Goal: Information Seeking & Learning: Check status

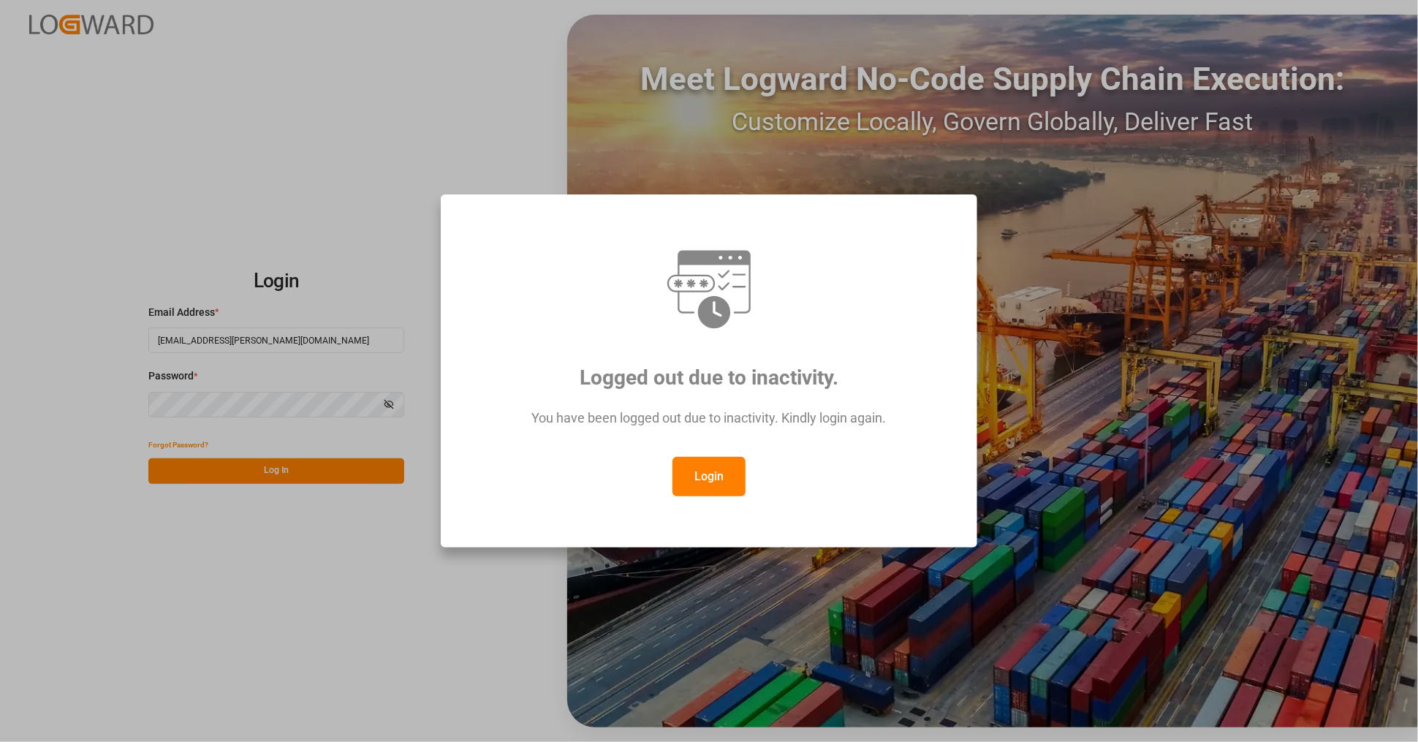
click at [701, 484] on button "Login" at bounding box center [708, 476] width 73 height 39
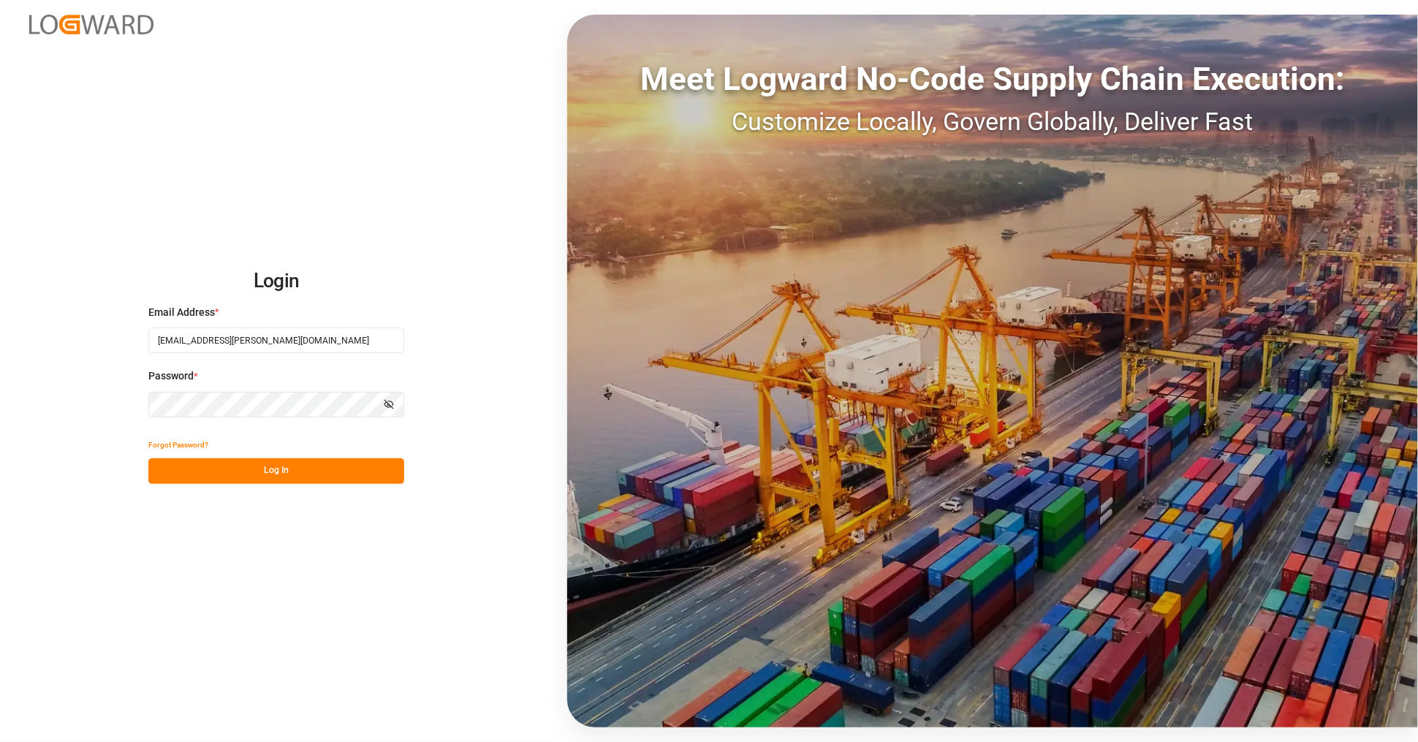
click at [291, 468] on button "Log In" at bounding box center [276, 471] width 256 height 26
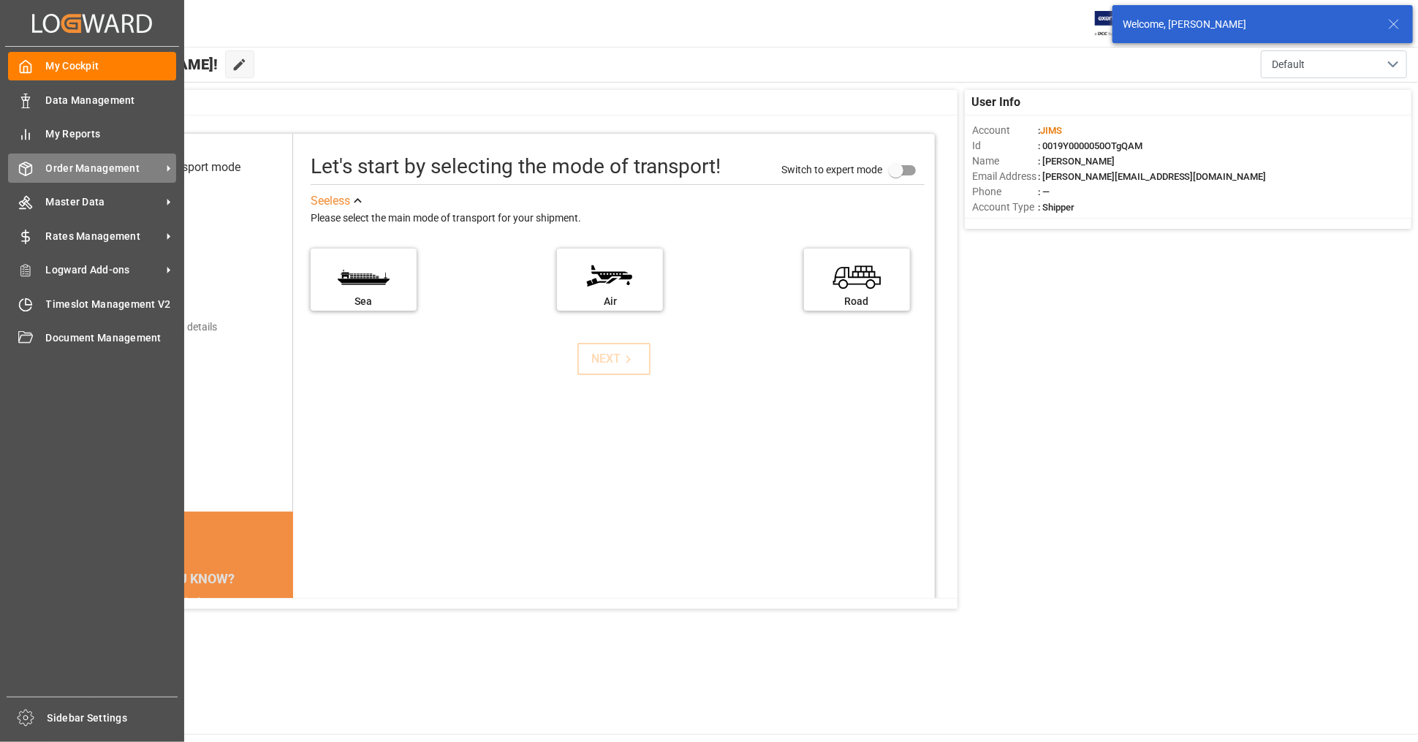
click at [108, 171] on span "Order Management" at bounding box center [103, 168] width 115 height 15
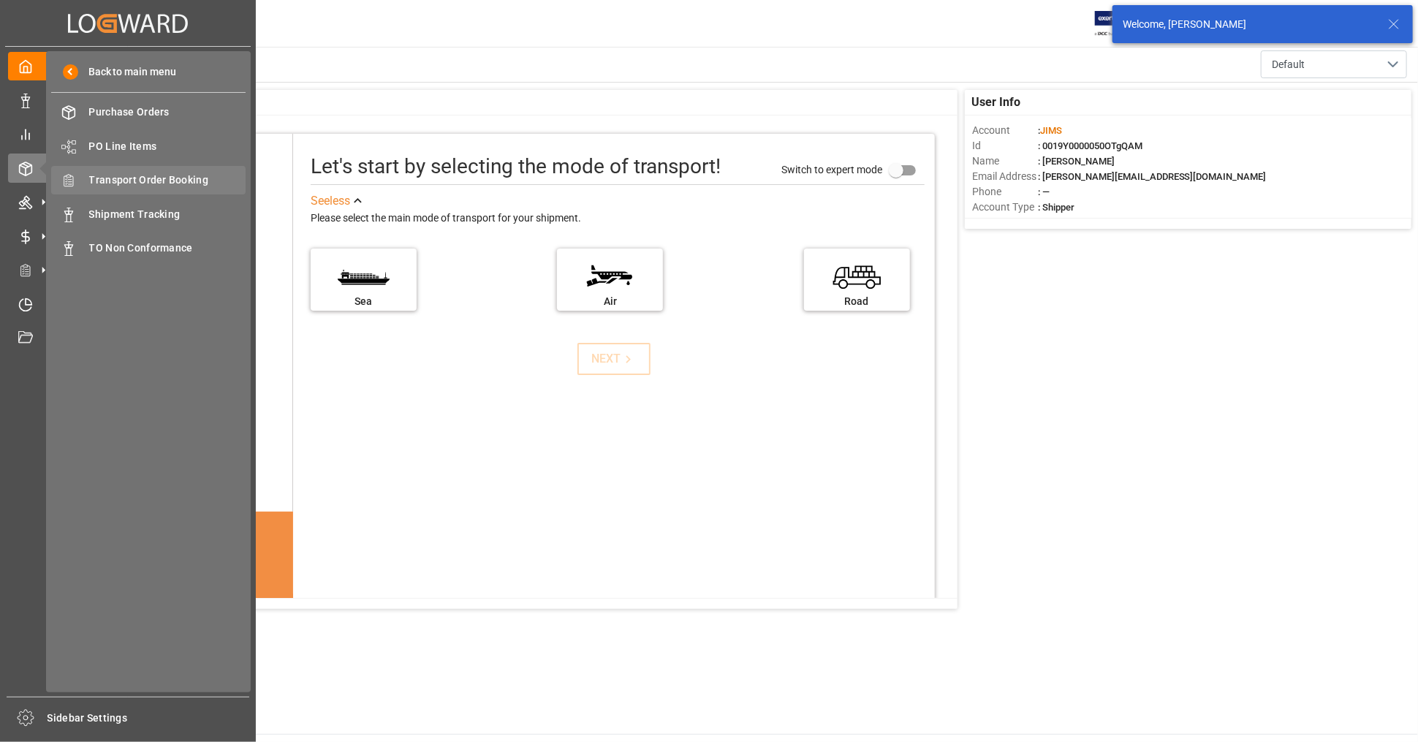
click at [169, 180] on span "Transport Order Booking" at bounding box center [167, 179] width 157 height 15
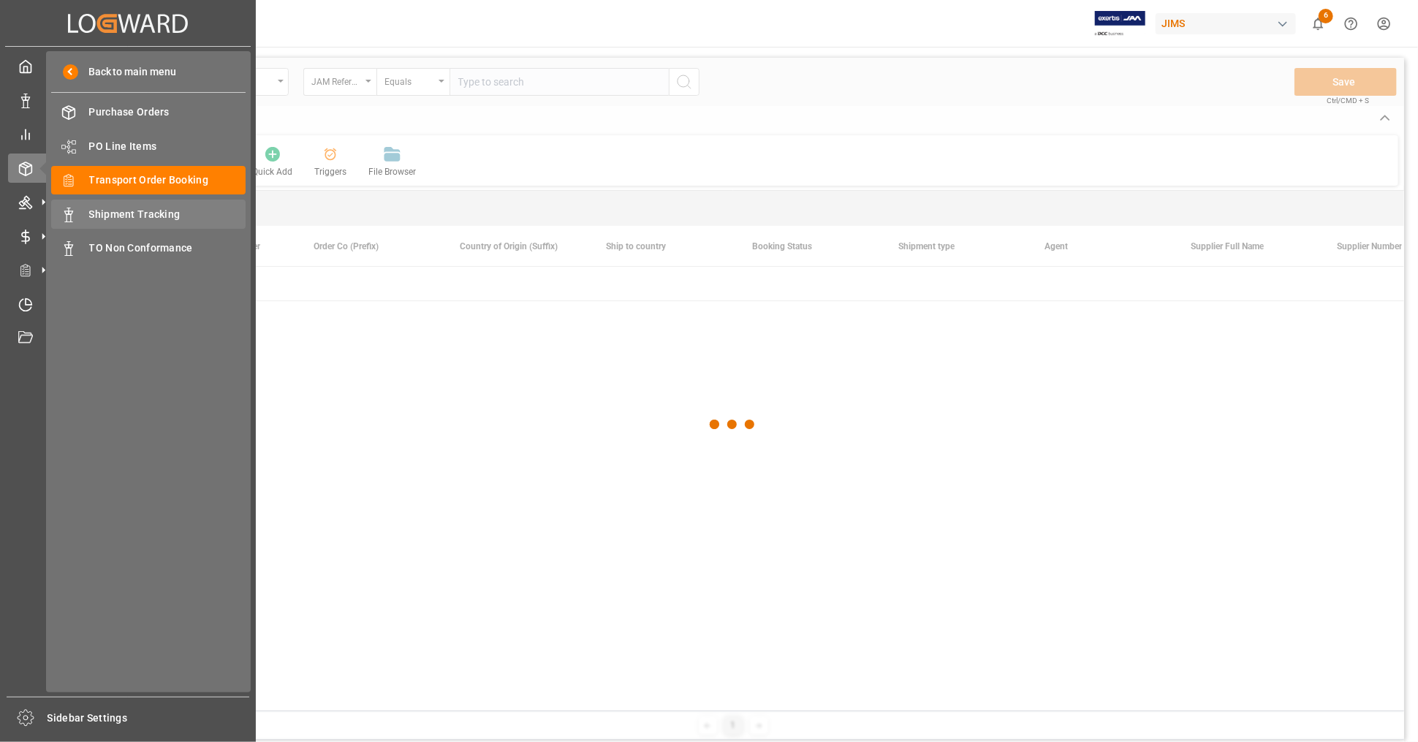
click at [133, 216] on span "Shipment Tracking" at bounding box center [167, 214] width 157 height 15
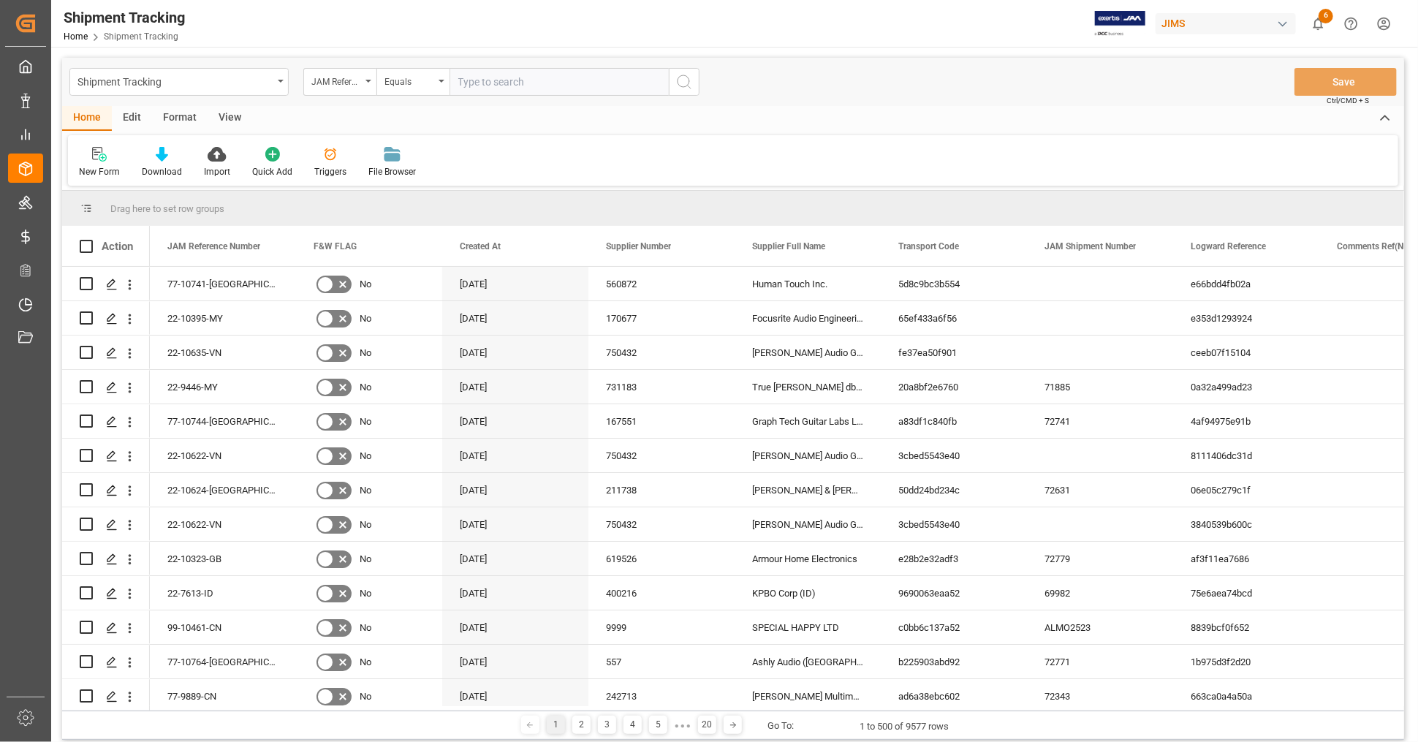
click at [485, 83] on input "text" at bounding box center [558, 82] width 219 height 28
paste input "HMMU4149230"
type input "HMMU4149230"
click at [351, 86] on div "JAM Reference Number" at bounding box center [336, 80] width 50 height 17
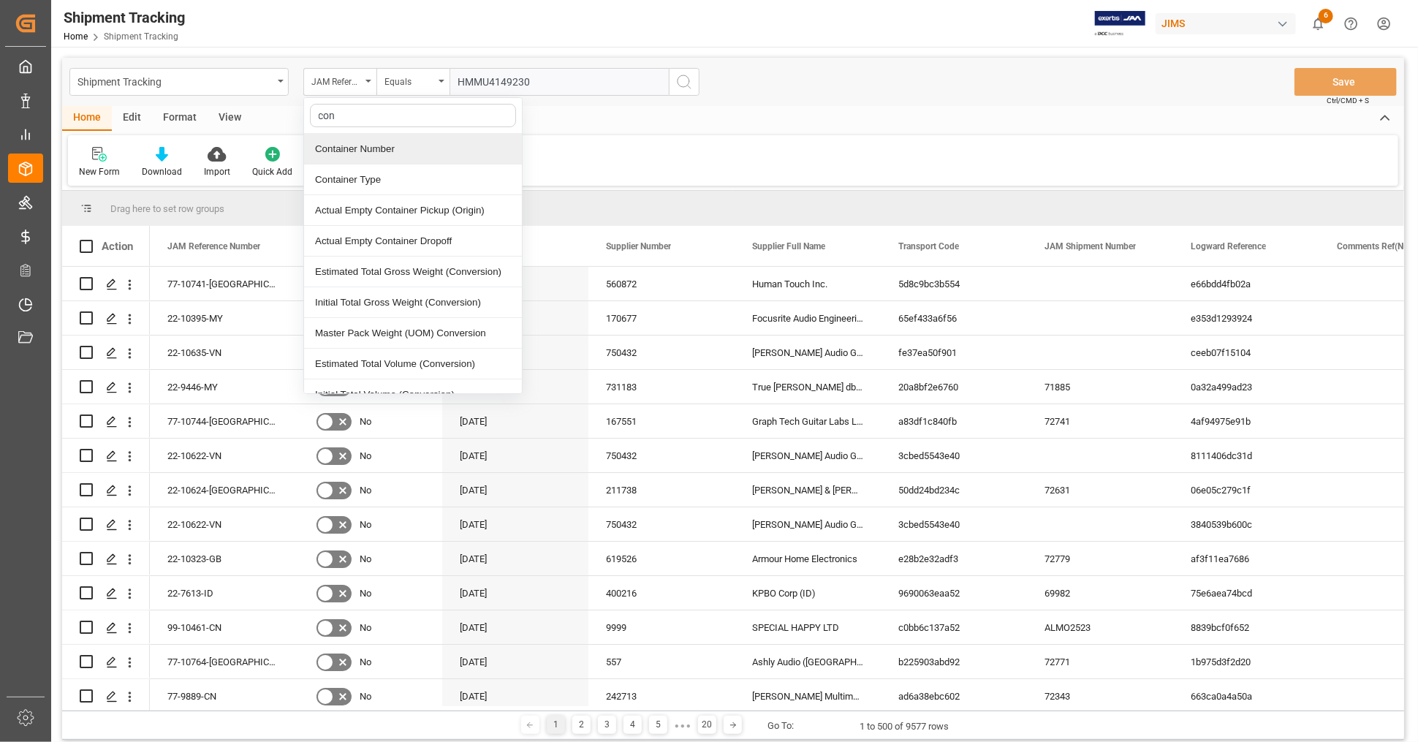
type input "cont"
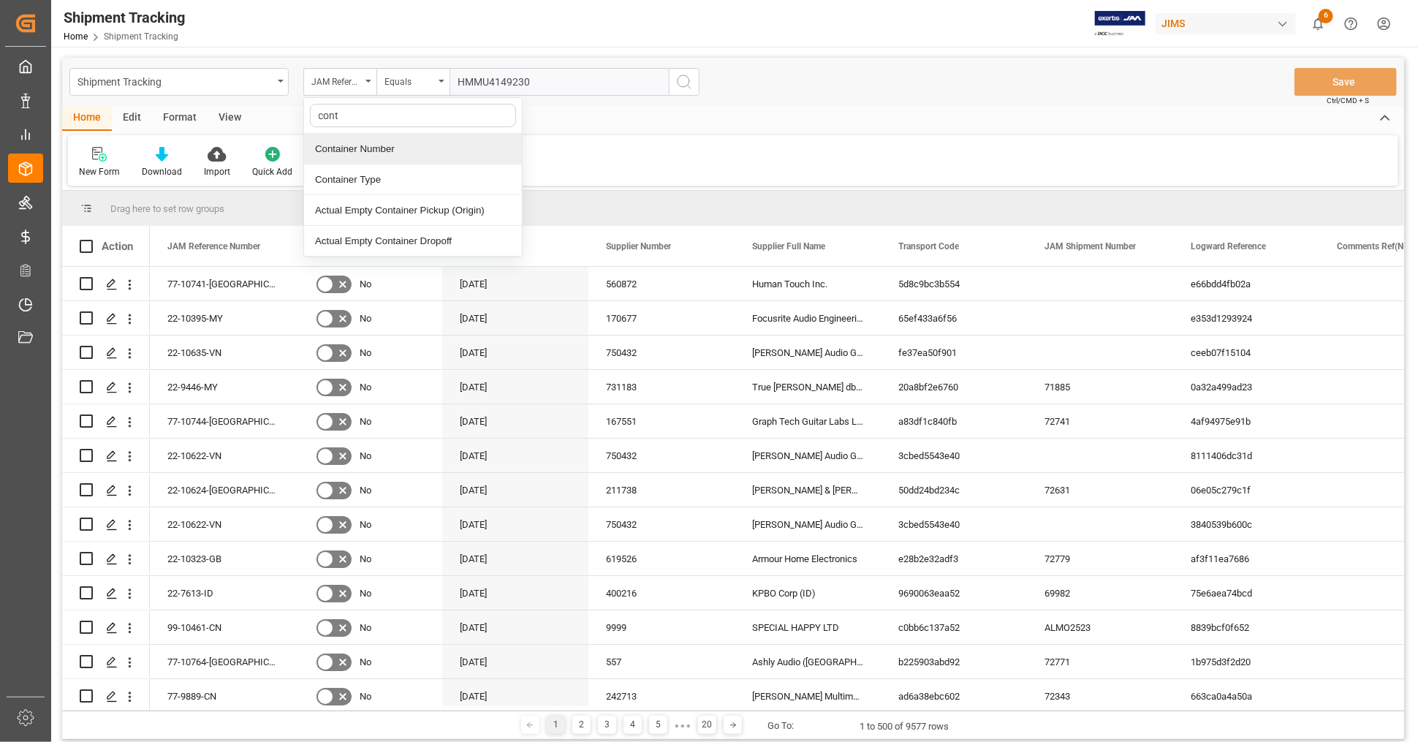
click at [372, 149] on div "Container Number" at bounding box center [413, 149] width 218 height 31
click at [520, 92] on input "text" at bounding box center [558, 82] width 219 height 28
paste input "HMMU4149230"
type input "HMMU4149230"
click at [679, 85] on icon "search button" at bounding box center [684, 82] width 18 height 18
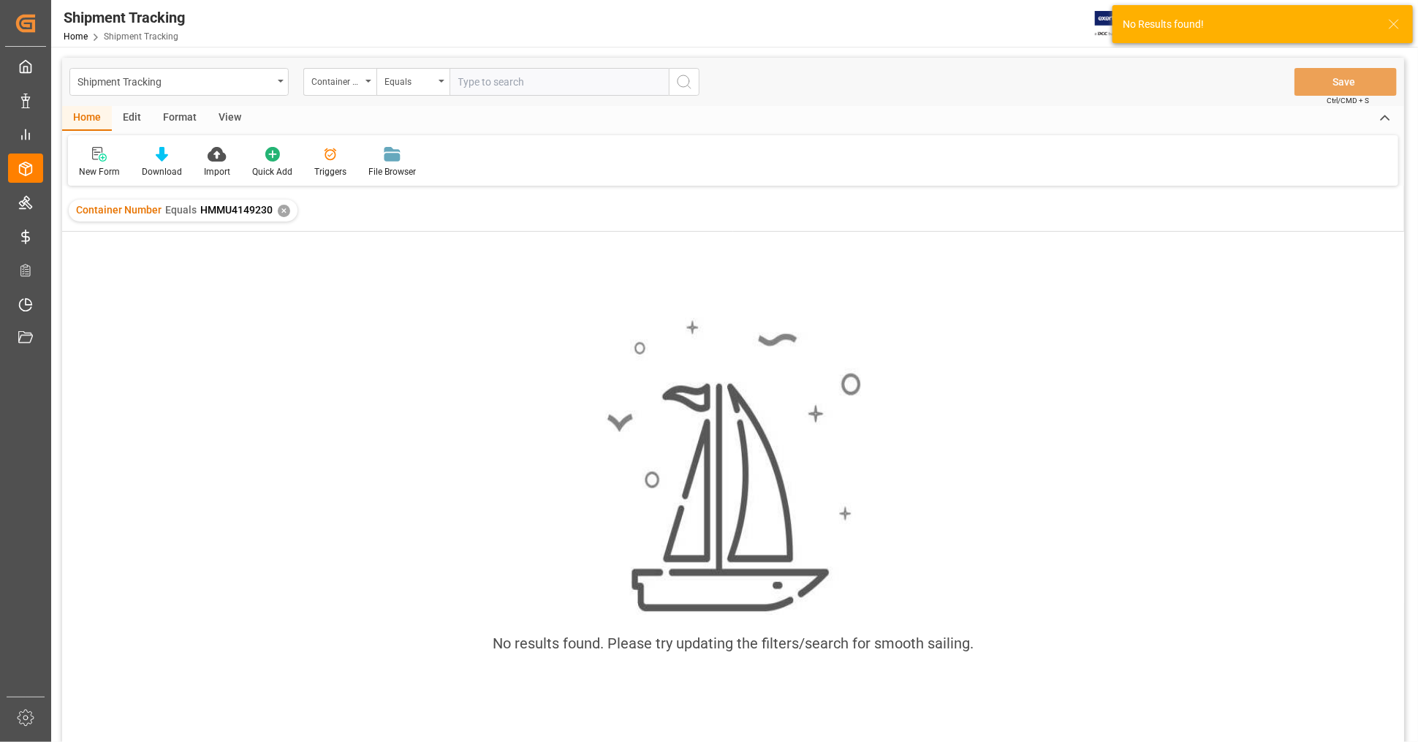
click at [286, 208] on div "✕" at bounding box center [284, 211] width 12 height 12
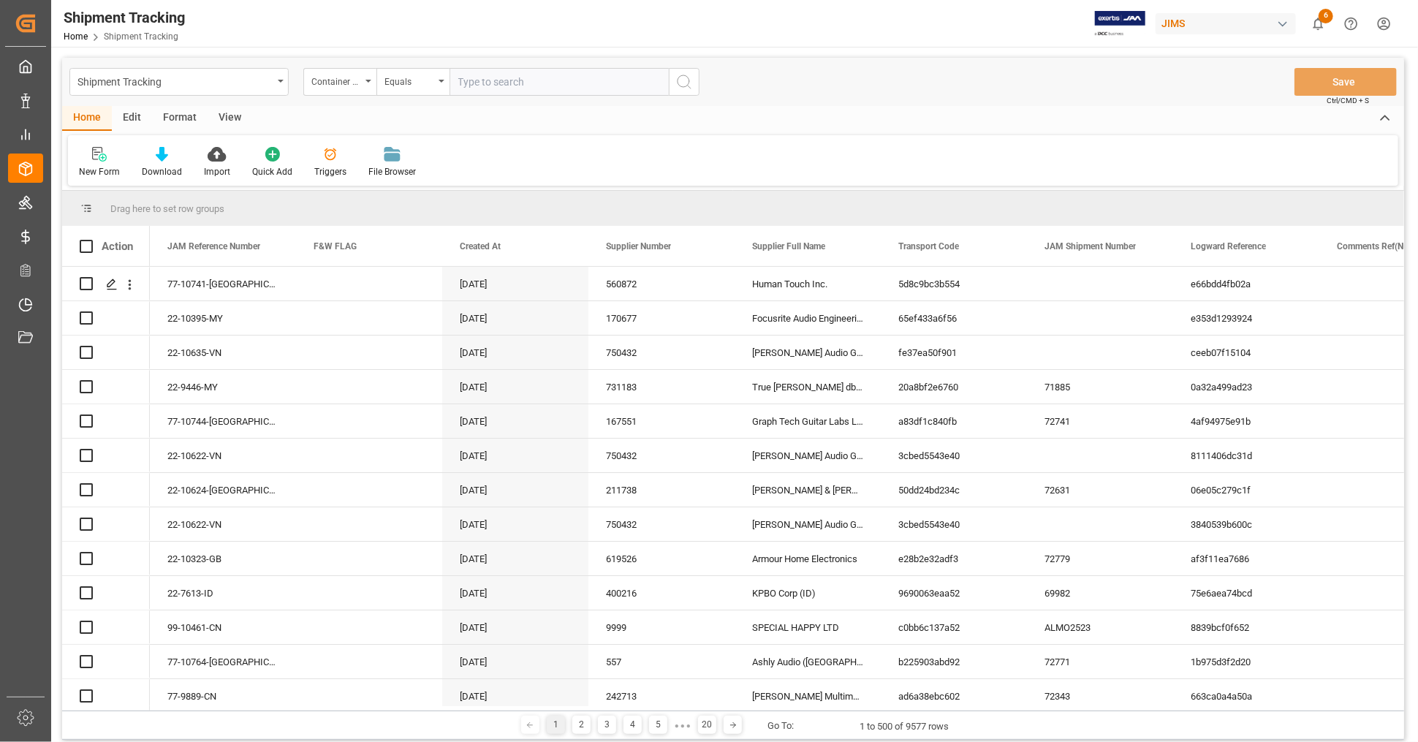
click at [489, 82] on input "text" at bounding box center [558, 82] width 219 height 28
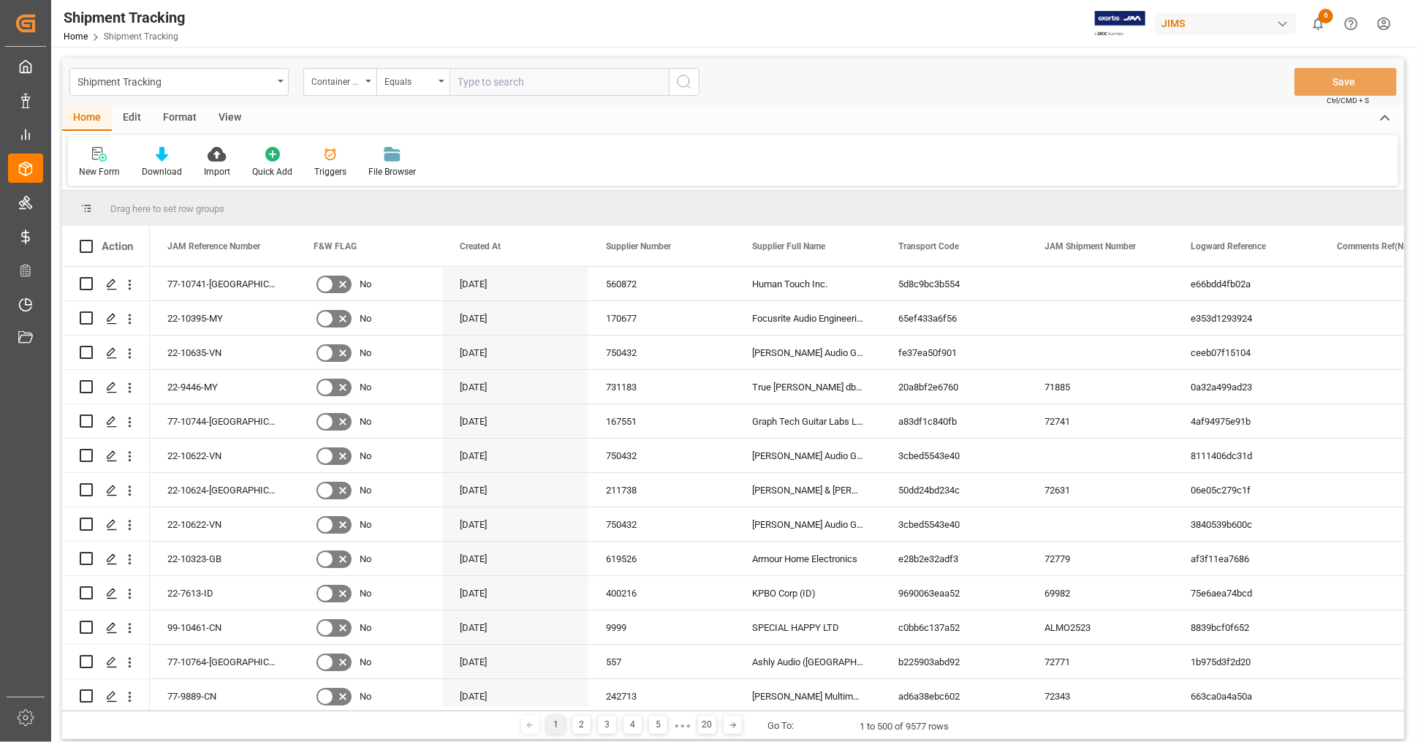
paste input "ONEU0144365"
type input "ONEU0144365"
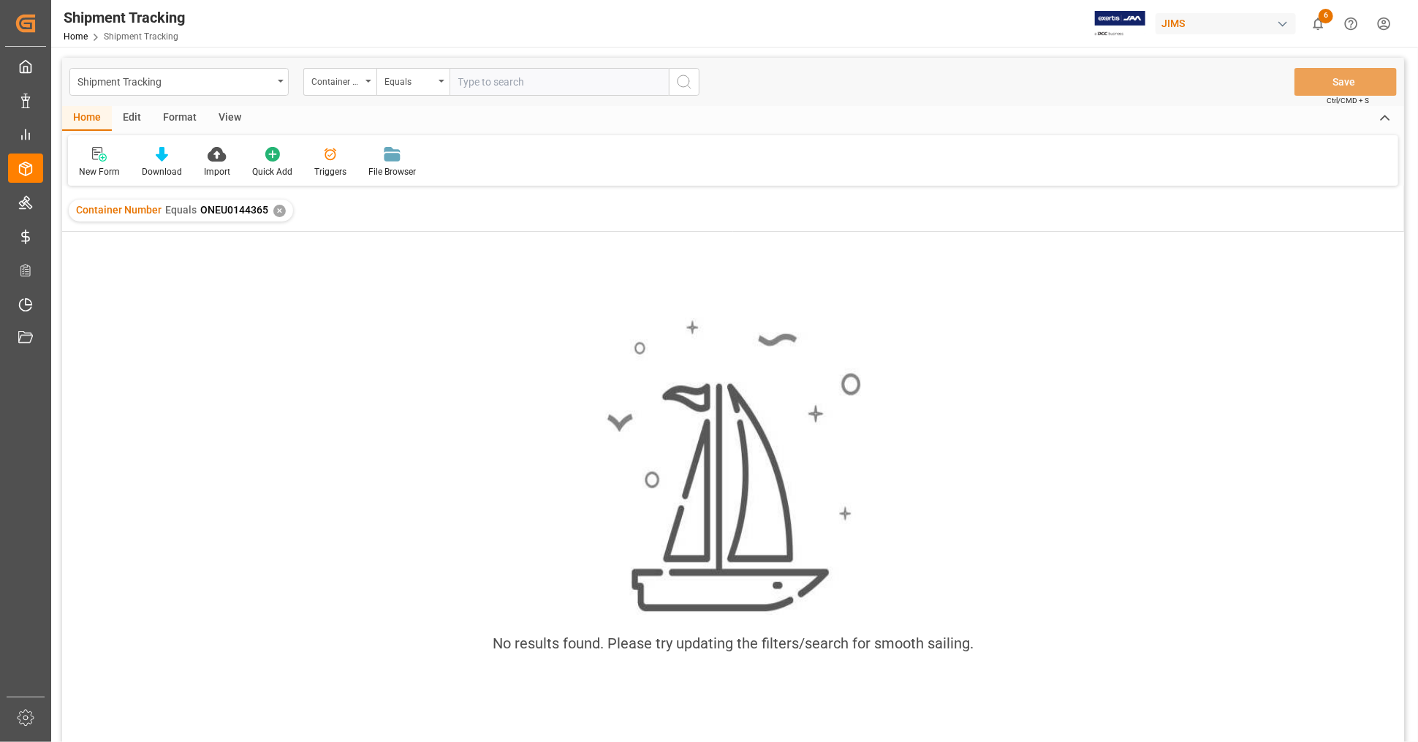
paste input "SEGU6464693"
type input "SEGU6464693"
click at [275, 211] on div "✕" at bounding box center [279, 211] width 12 height 12
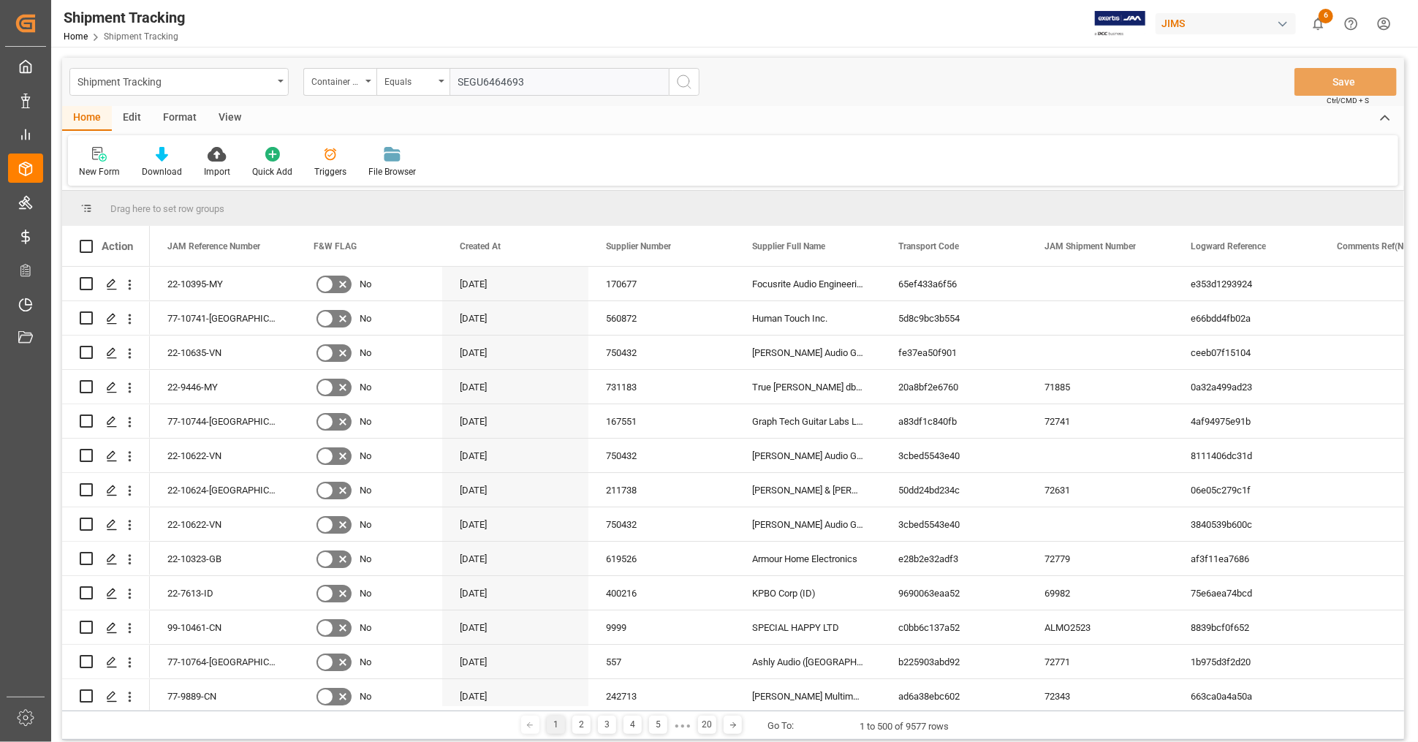
click at [633, 88] on input "SEGU6464693" at bounding box center [558, 82] width 219 height 28
click at [682, 83] on icon "search button" at bounding box center [684, 82] width 18 height 18
